Goal: Find contact information: Find contact information

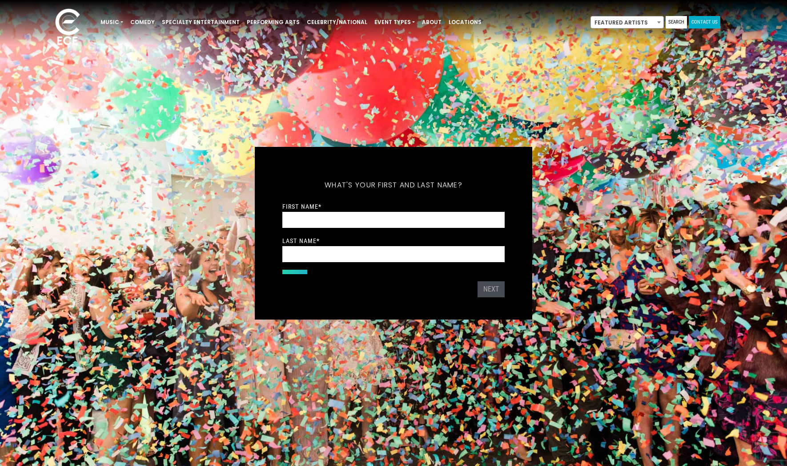
click at [709, 24] on link "Contact Us" at bounding box center [705, 22] width 32 height 12
